Goal: Information Seeking & Learning: Compare options

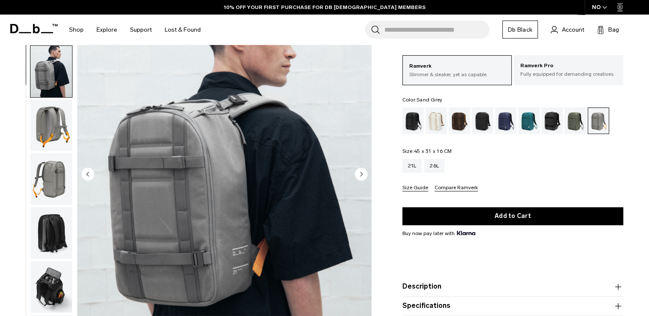
scroll to position [54, 0]
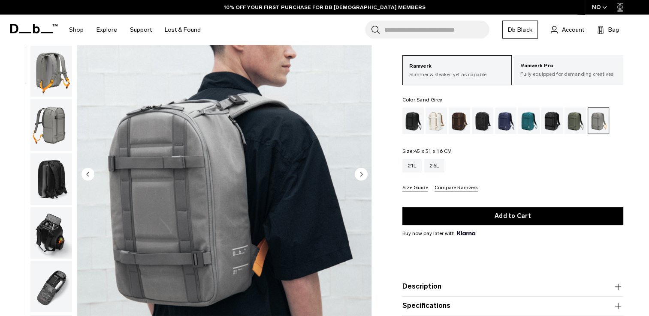
click at [360, 174] on icon "Next slide" at bounding box center [361, 174] width 2 height 4
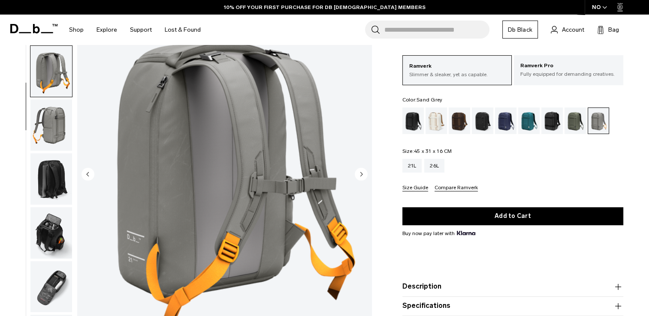
scroll to position [63, 0]
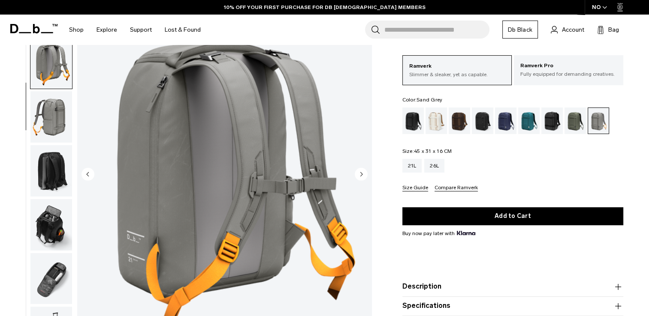
click at [360, 174] on icon "Next slide" at bounding box center [361, 174] width 2 height 4
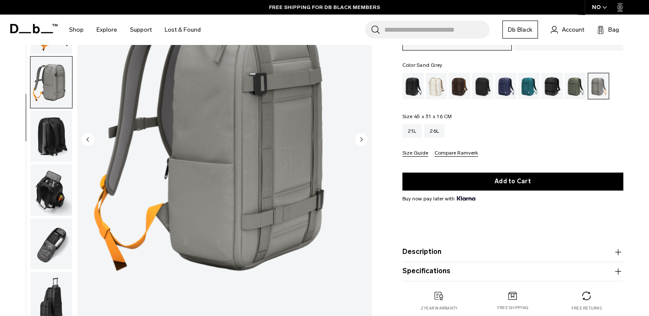
scroll to position [101, 0]
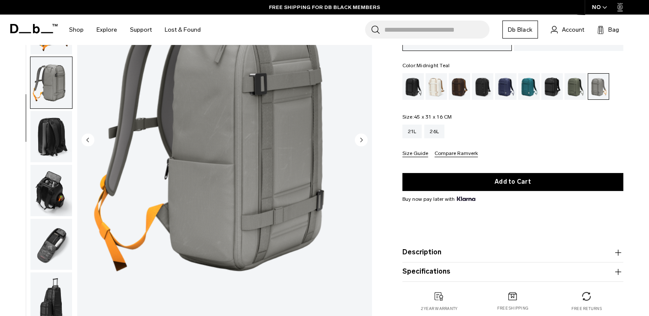
click at [527, 88] on div "Midnight Teal" at bounding box center [529, 86] width 22 height 27
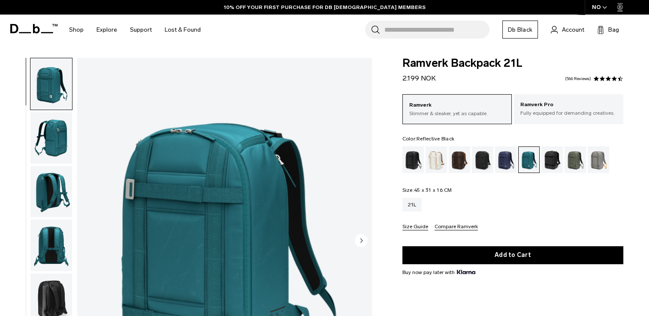
click at [549, 157] on div "Reflective Black" at bounding box center [552, 160] width 22 height 27
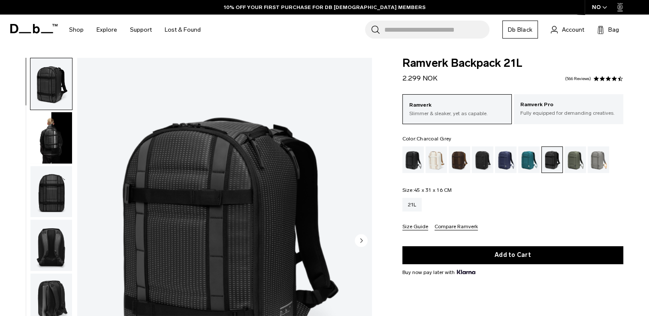
click at [475, 159] on div "Charcoal Grey" at bounding box center [483, 160] width 22 height 27
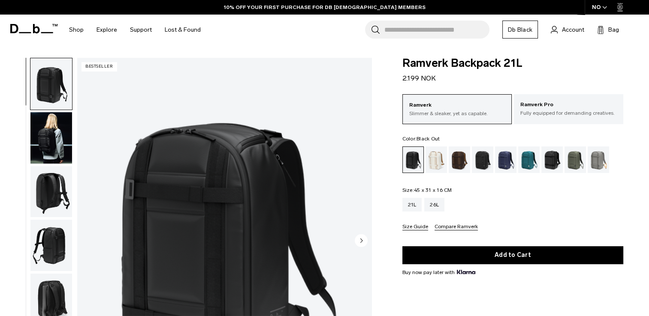
click at [594, 162] on div "Sand Grey" at bounding box center [598, 160] width 22 height 27
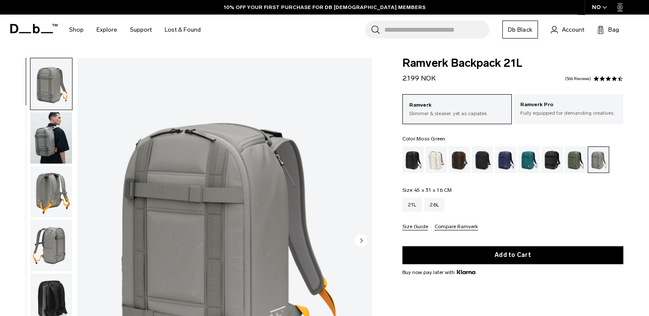
click at [578, 160] on div "Moss Green" at bounding box center [575, 160] width 22 height 27
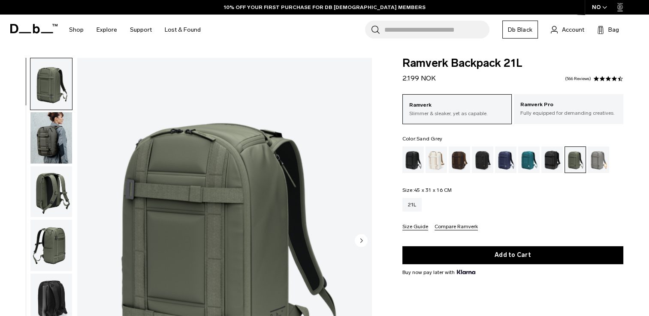
click at [596, 163] on div "Sand Grey" at bounding box center [598, 160] width 22 height 27
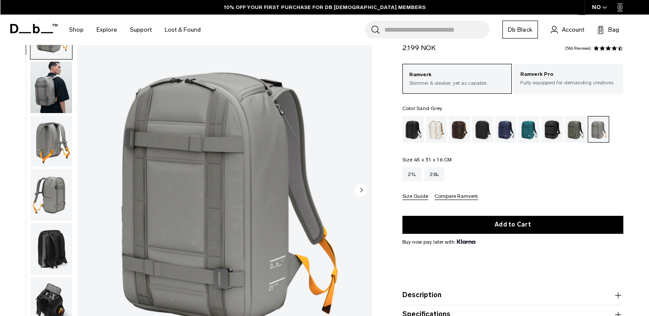
scroll to position [51, 0]
